Goal: Navigation & Orientation: Understand site structure

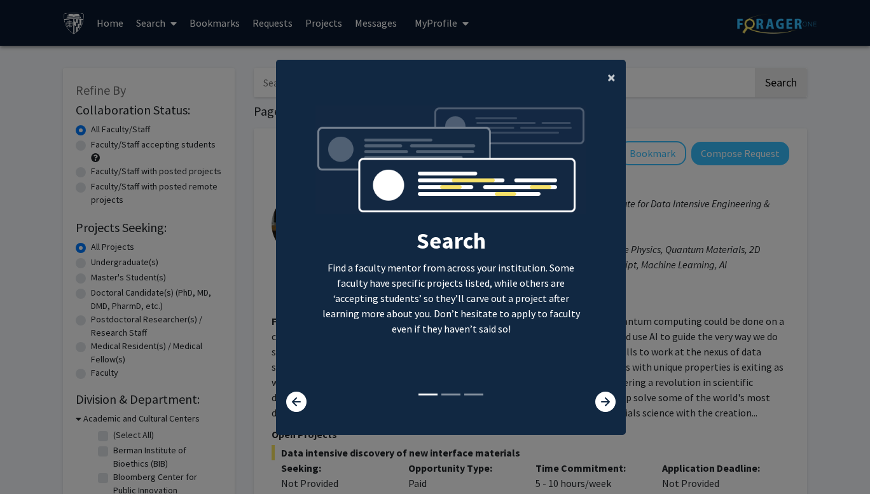
click at [607, 81] on span "×" at bounding box center [611, 77] width 8 height 20
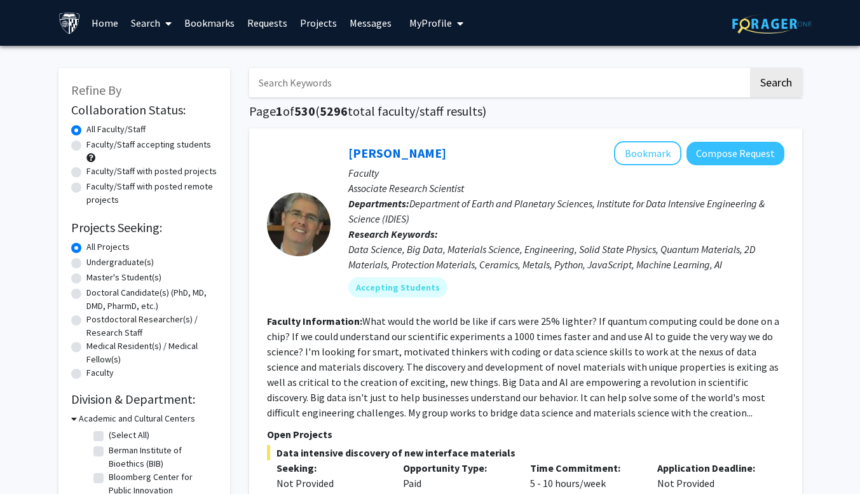
click at [70, 294] on div "Refine By Collaboration Status: Collaboration Status All Faculty/Staff Collabor…" at bounding box center [145, 410] width 172 height 684
click at [86, 294] on label "Doctoral Candidate(s) (PhD, MD, DMD, PharmD, etc.)" at bounding box center [151, 299] width 131 height 27
click at [86, 294] on input "Doctoral Candidate(s) (PhD, MD, DMD, PharmD, etc.)" at bounding box center [90, 290] width 8 height 8
radio input "true"
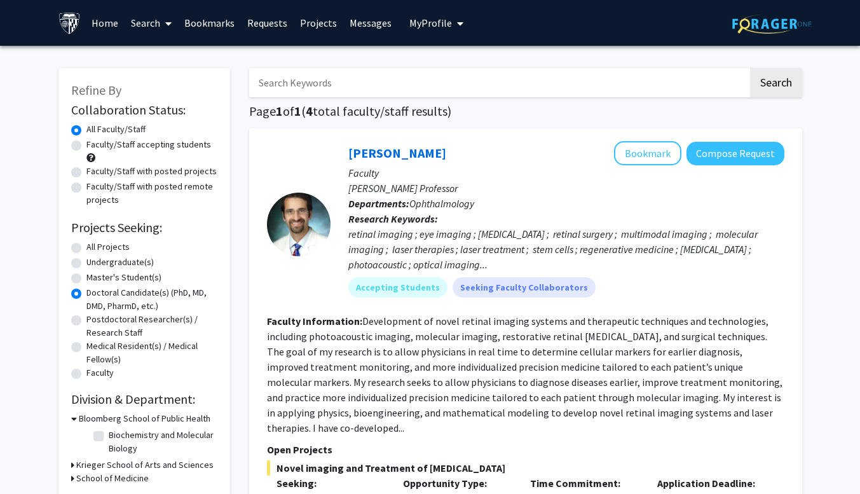
click at [429, 22] on span "My Profile" at bounding box center [431, 23] width 43 height 13
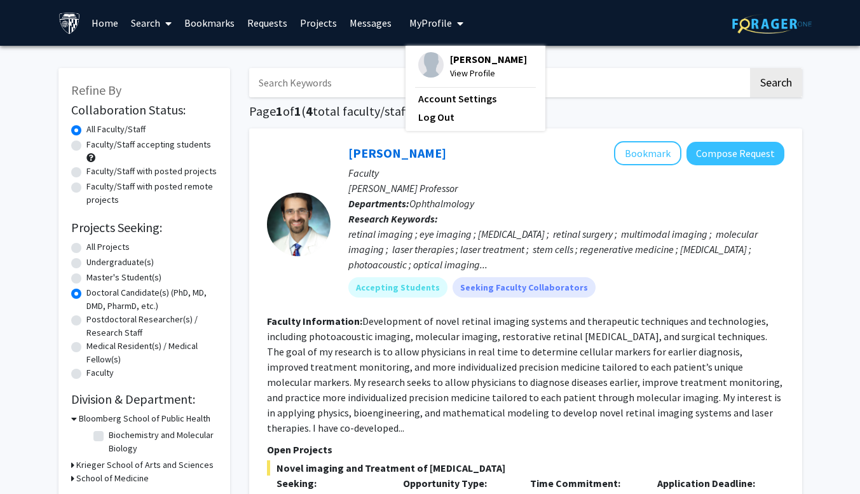
click at [460, 78] on span "View Profile" at bounding box center [488, 73] width 77 height 14
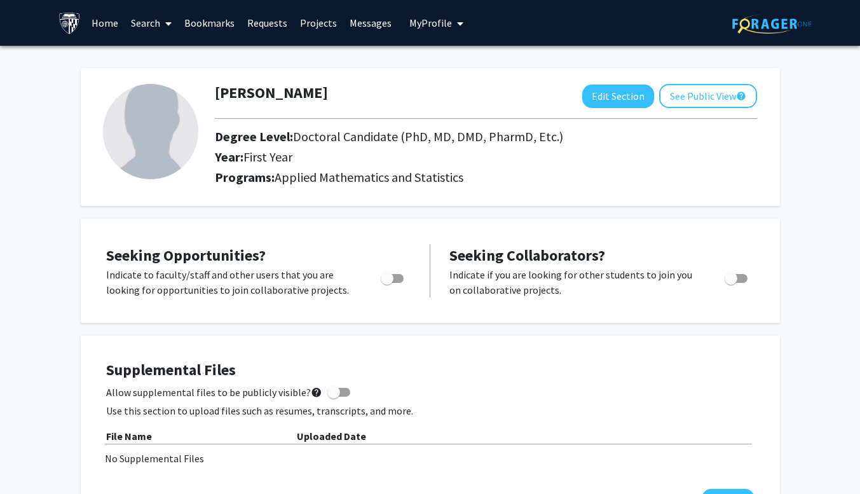
click at [355, 19] on link "Messages" at bounding box center [370, 23] width 55 height 45
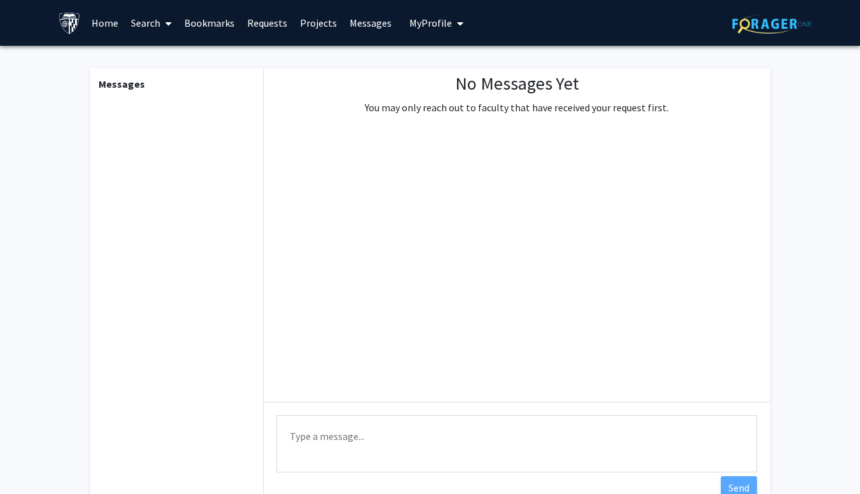
click at [323, 23] on link "Projects" at bounding box center [319, 23] width 50 height 45
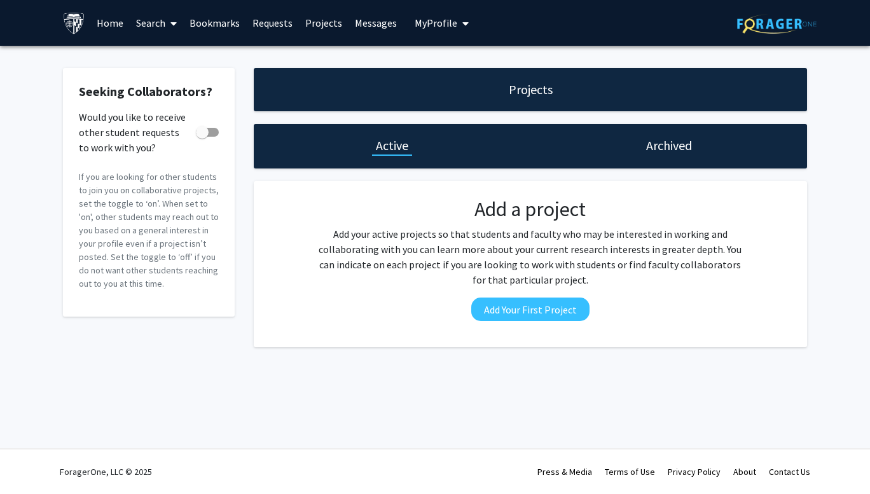
click at [277, 25] on link "Requests" at bounding box center [272, 23] width 53 height 45
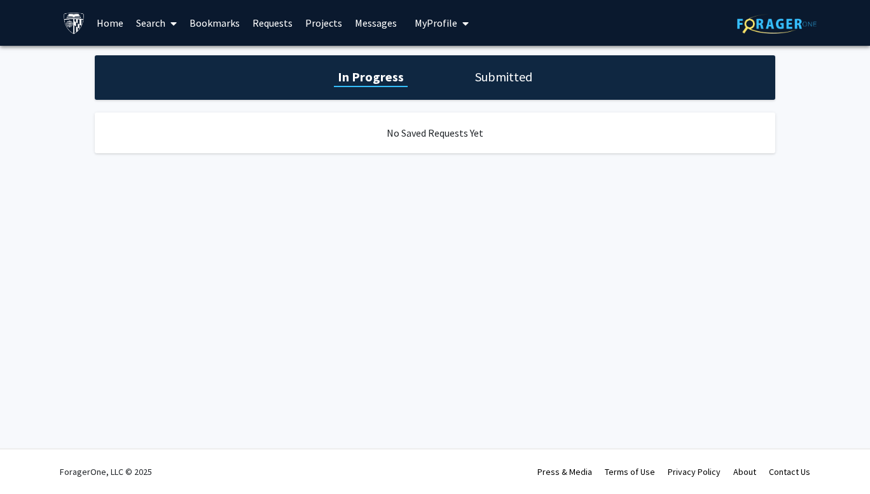
click at [223, 28] on link "Bookmarks" at bounding box center [214, 23] width 63 height 45
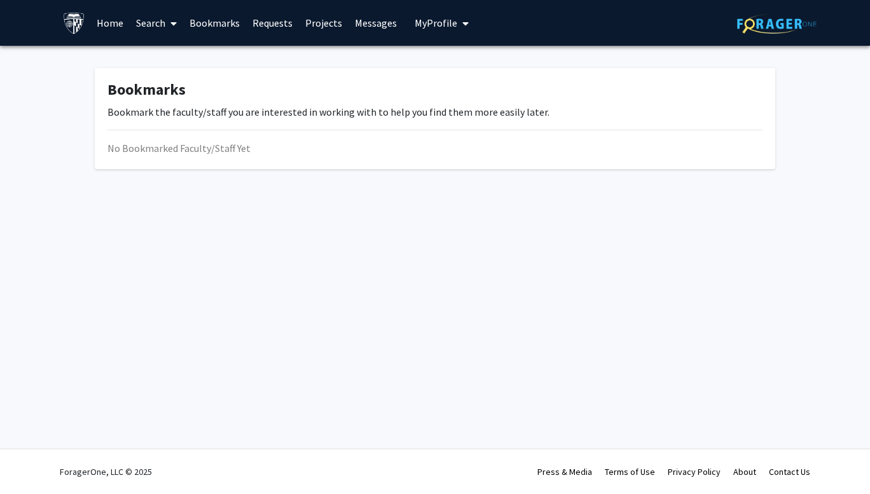
click at [79, 23] on img at bounding box center [74, 23] width 22 height 22
